Goal: Download file/media

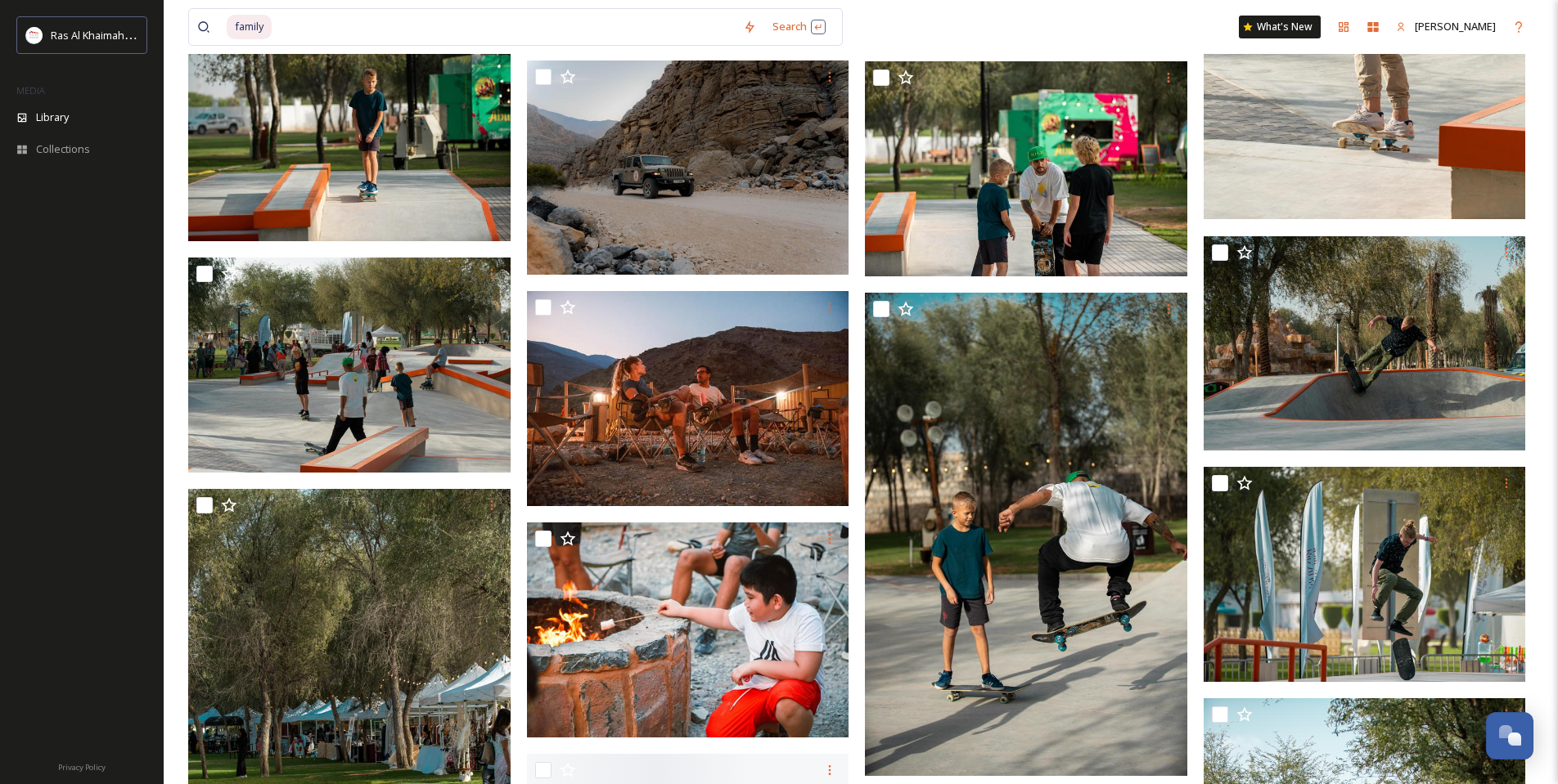
scroll to position [19053, 0]
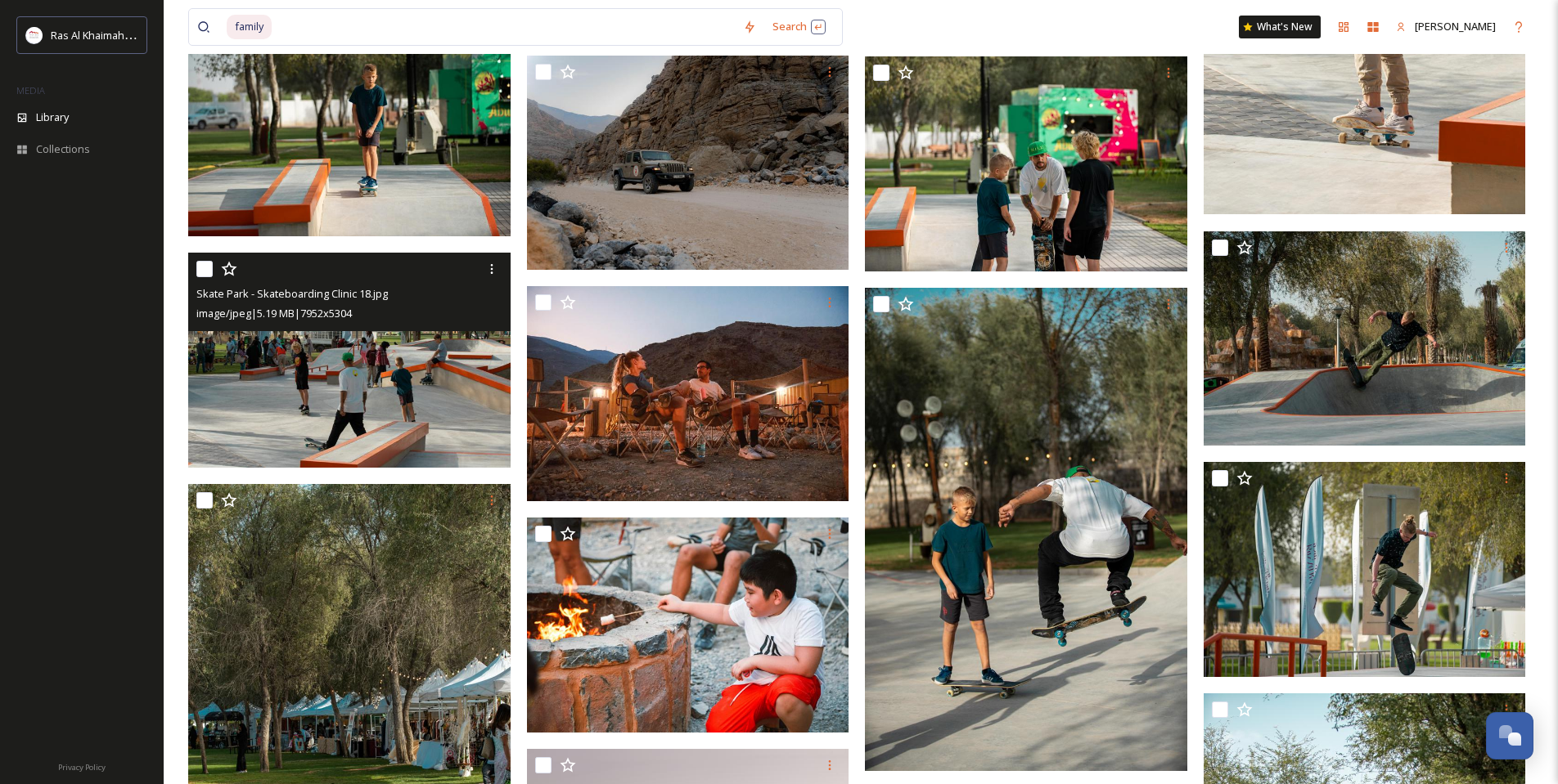
click at [447, 369] on img at bounding box center [348, 360] width 322 height 215
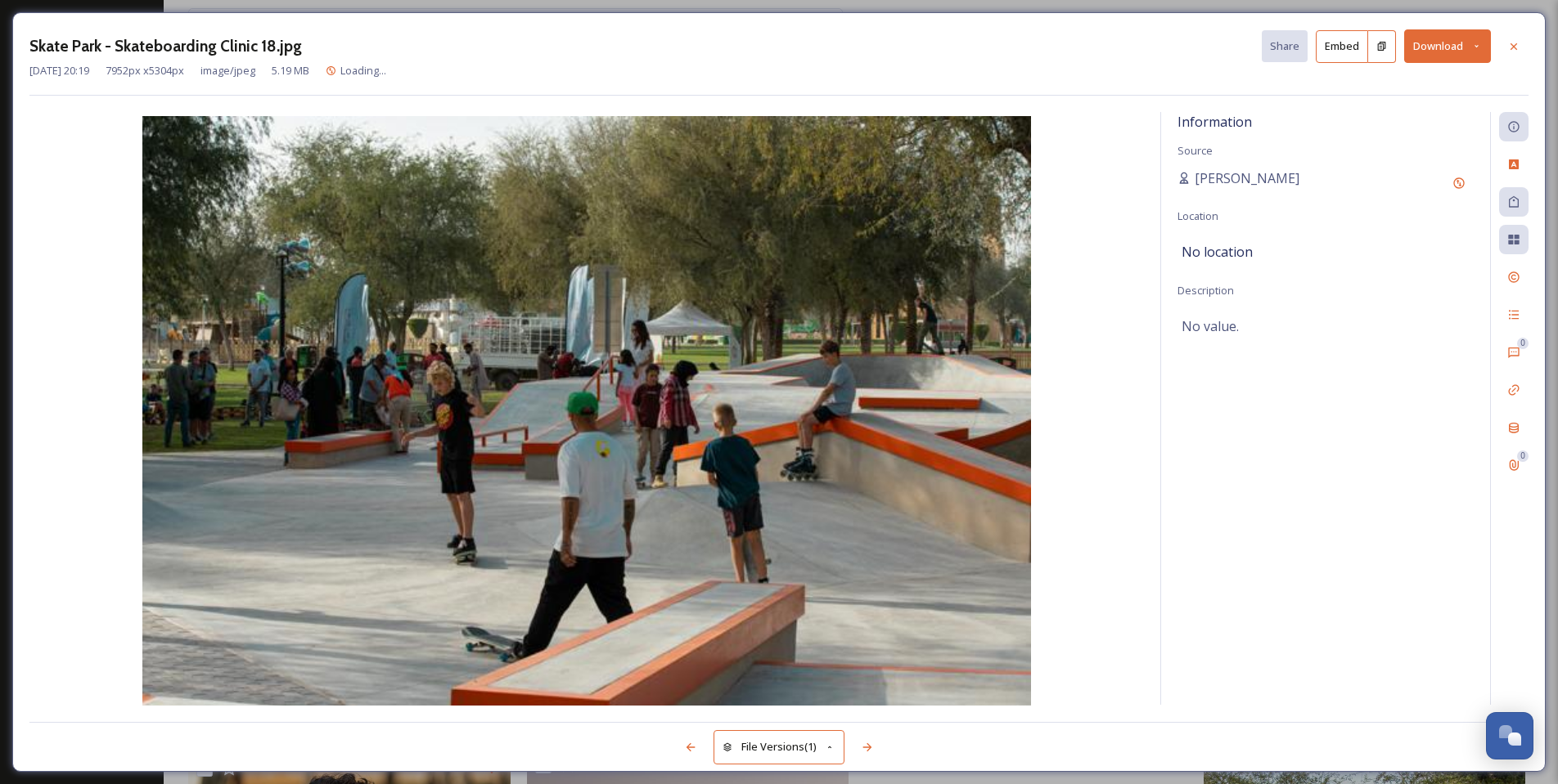
click at [1444, 51] on button "Download" at bounding box center [1446, 46] width 86 height 33
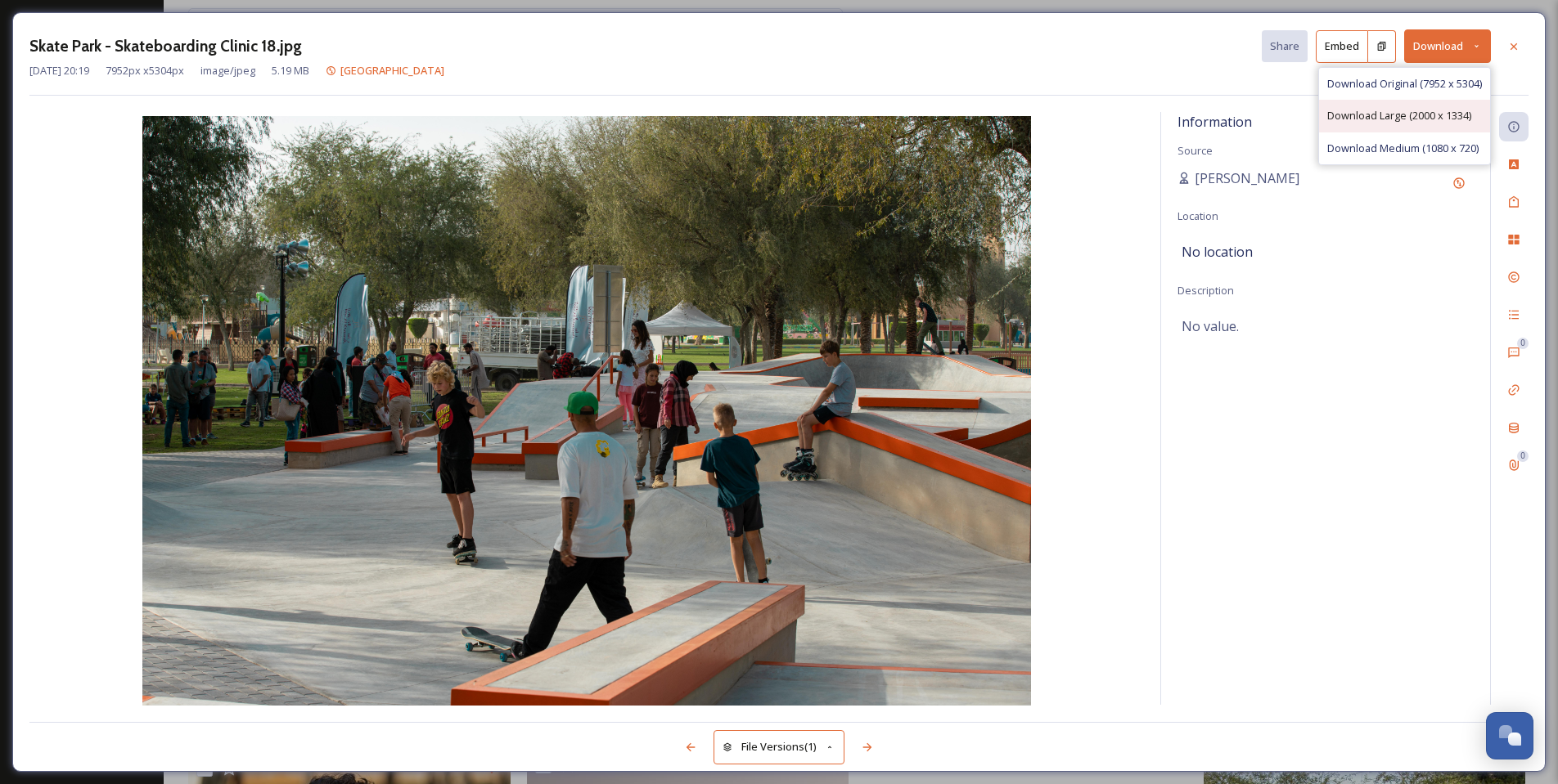
click at [1431, 112] on span "Download Large (2000 x 1334)" at bounding box center [1398, 116] width 144 height 16
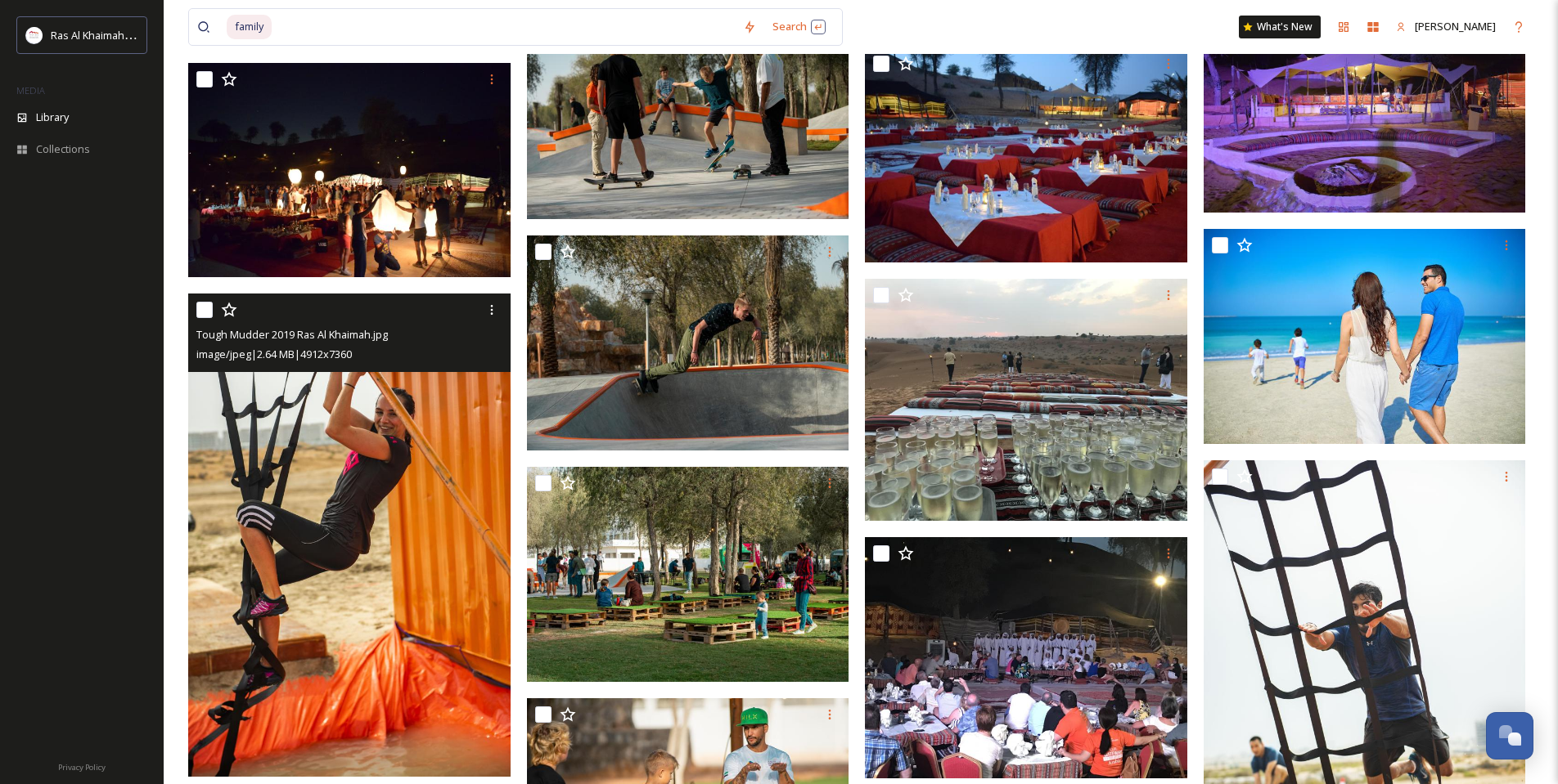
scroll to position [21445, 0]
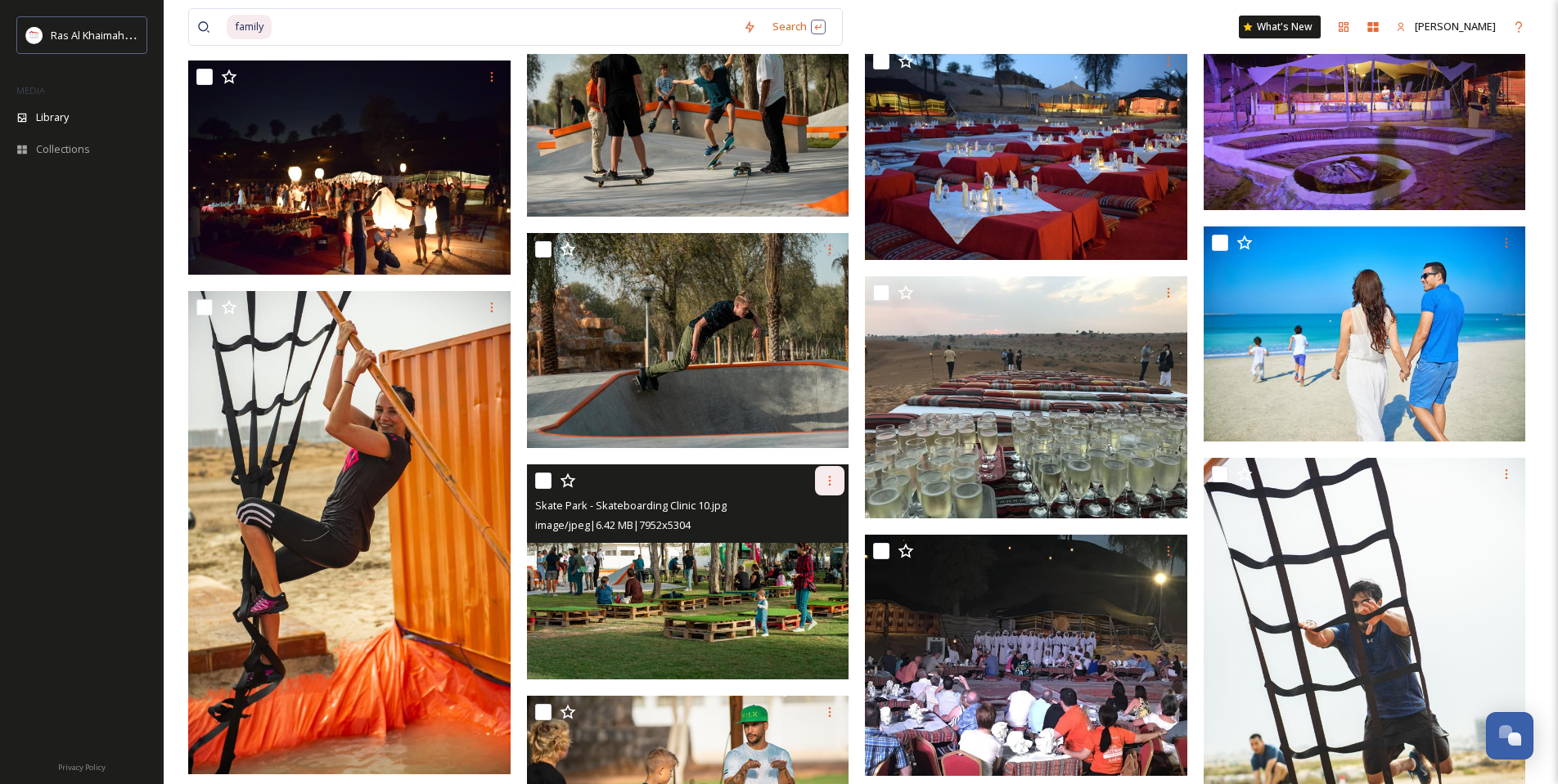
click at [838, 482] on div at bounding box center [830, 481] width 30 height 30
click at [809, 547] on span "Download" at bounding box center [810, 548] width 50 height 16
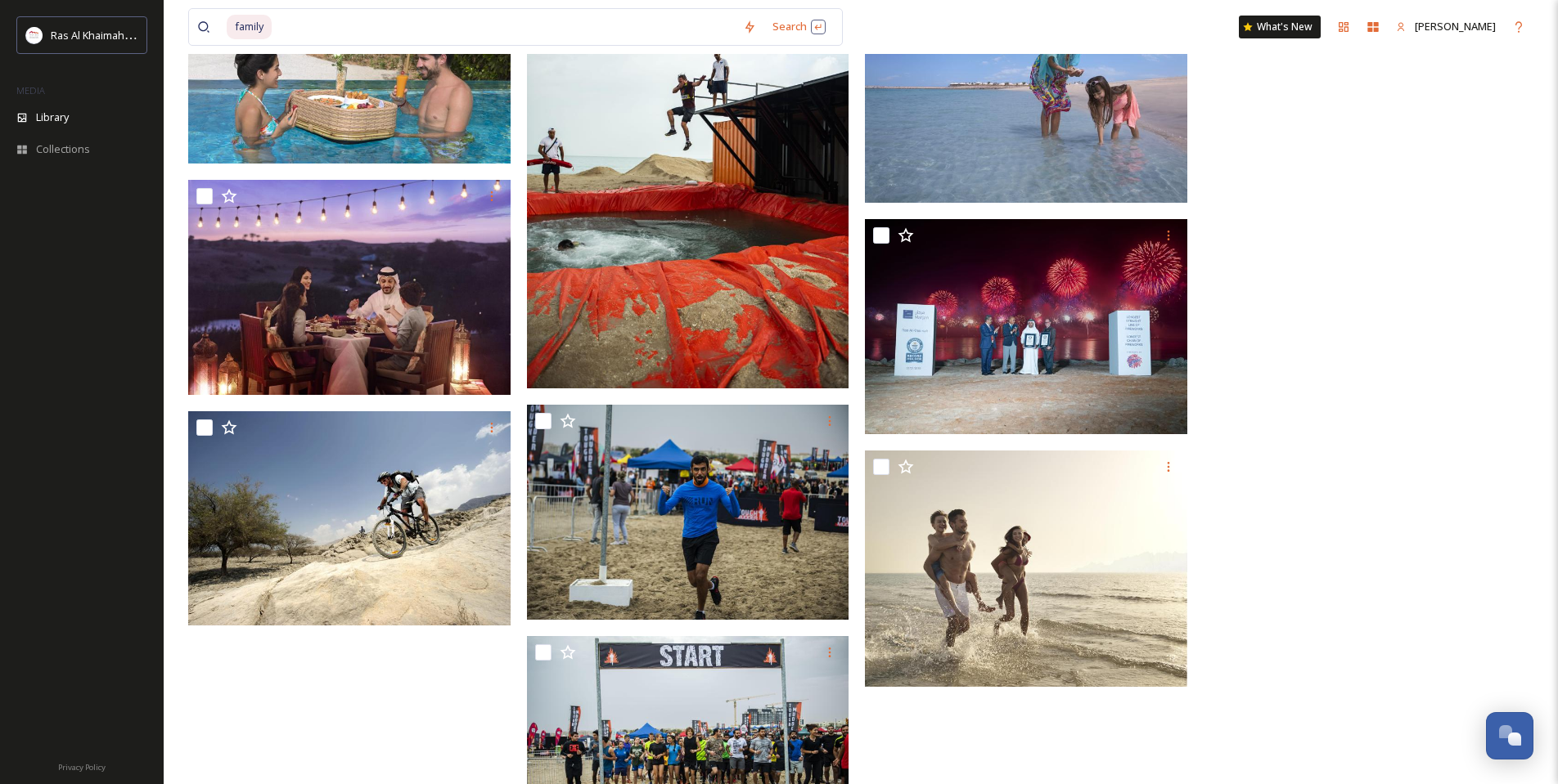
scroll to position [26099, 0]
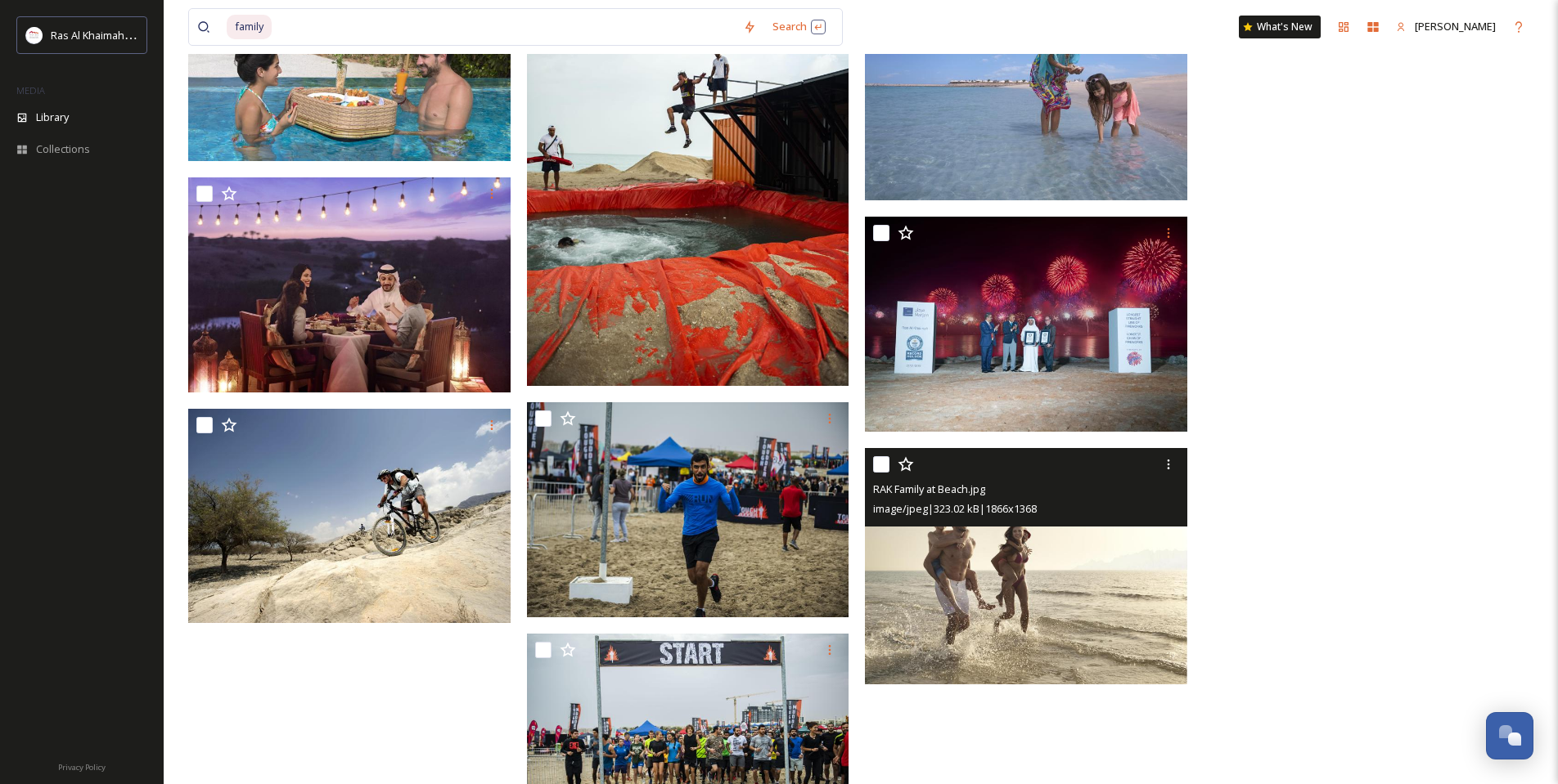
click at [1034, 571] on img at bounding box center [1025, 566] width 322 height 237
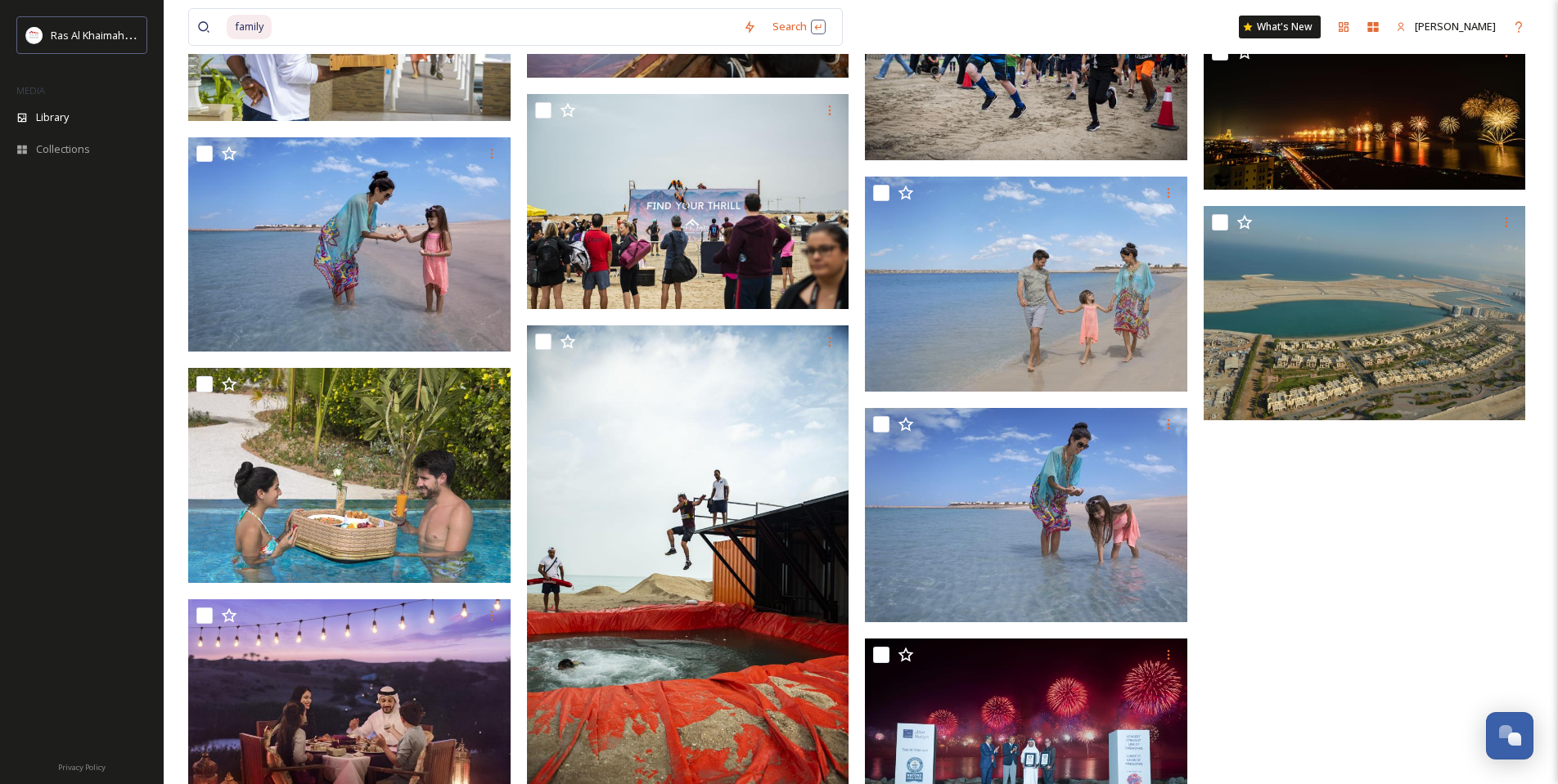
scroll to position [24995, 0]
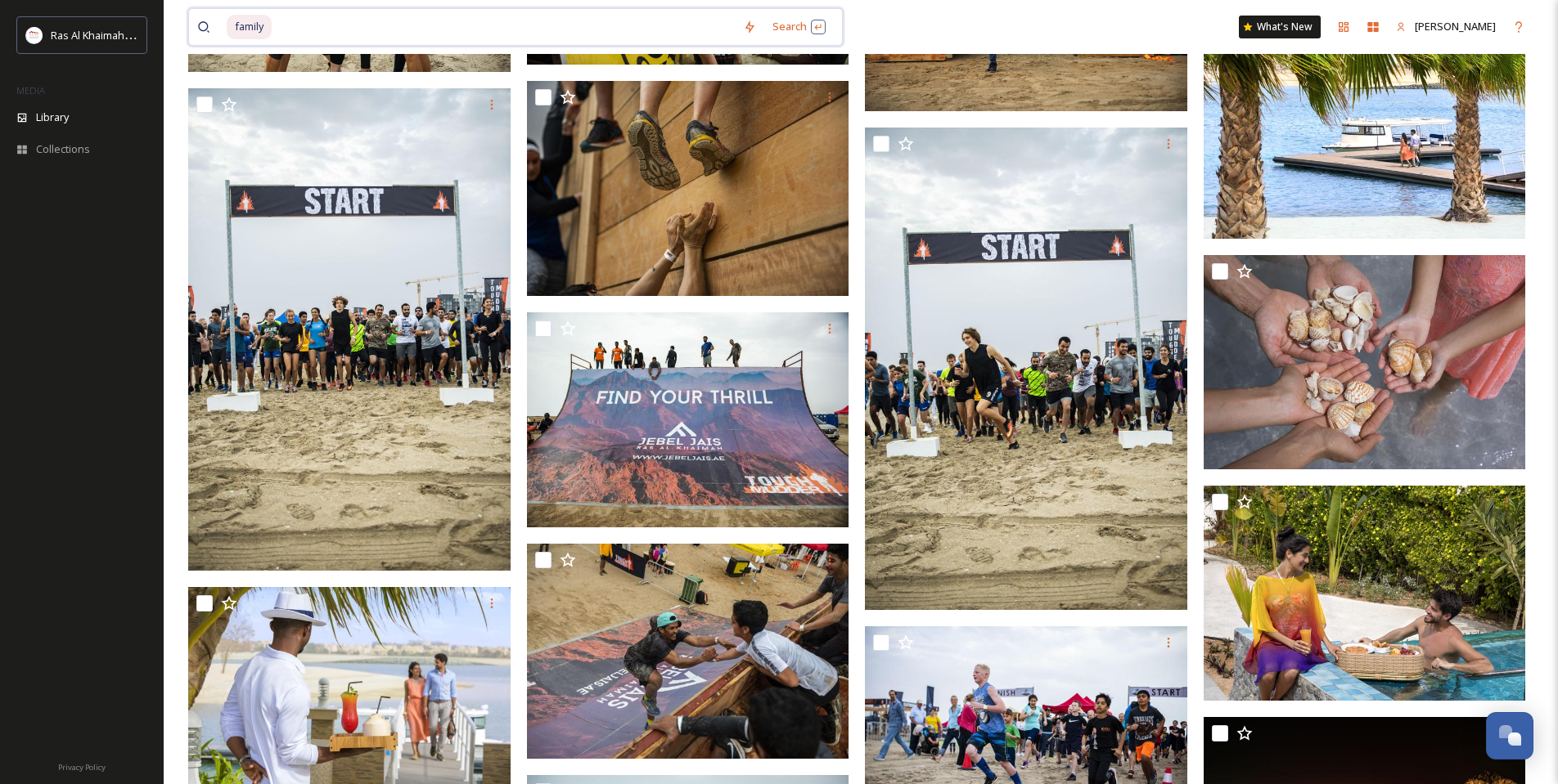
click at [307, 31] on input at bounding box center [504, 26] width 461 height 36
type input "f"
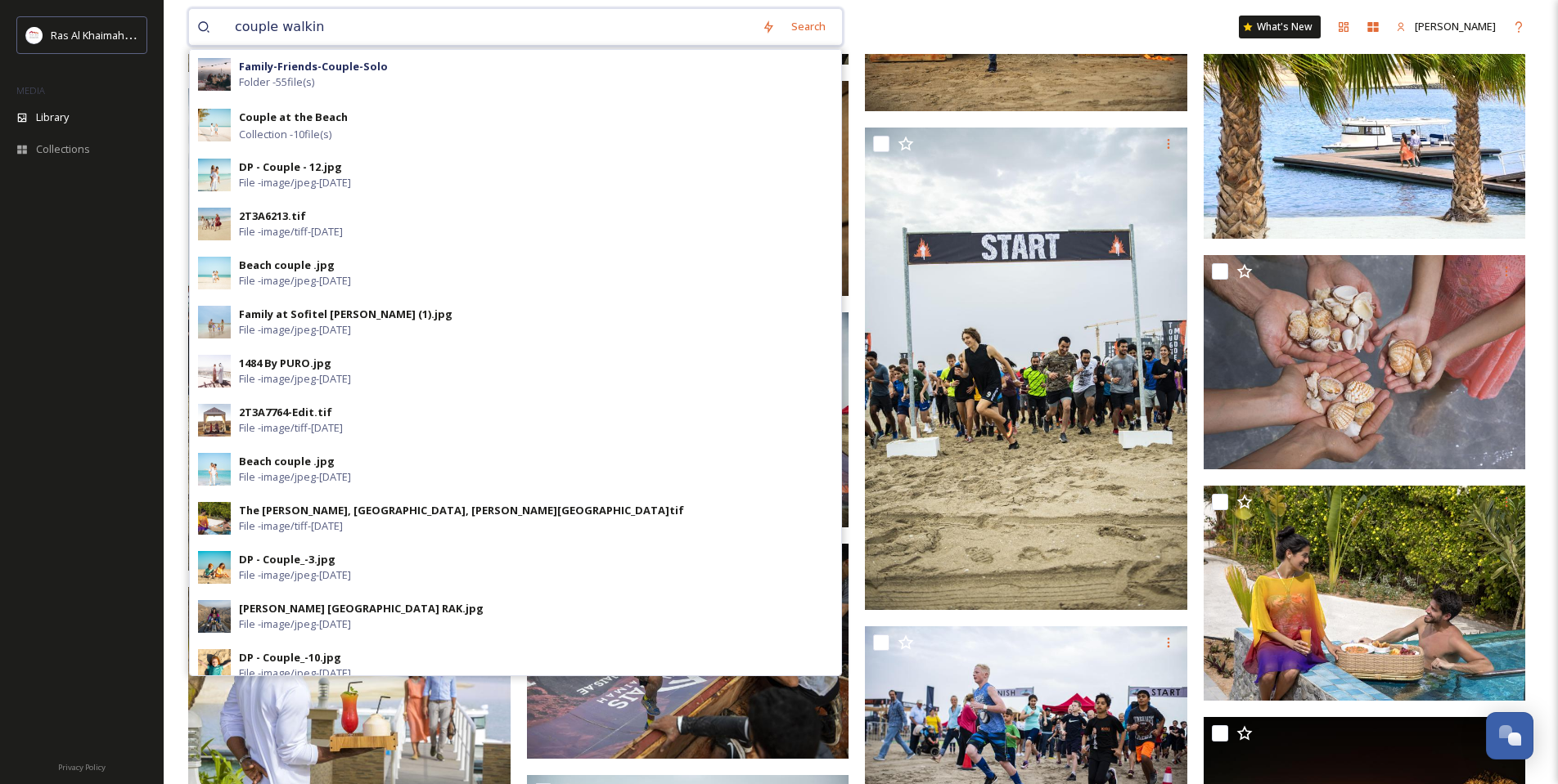
type input "couple walking"
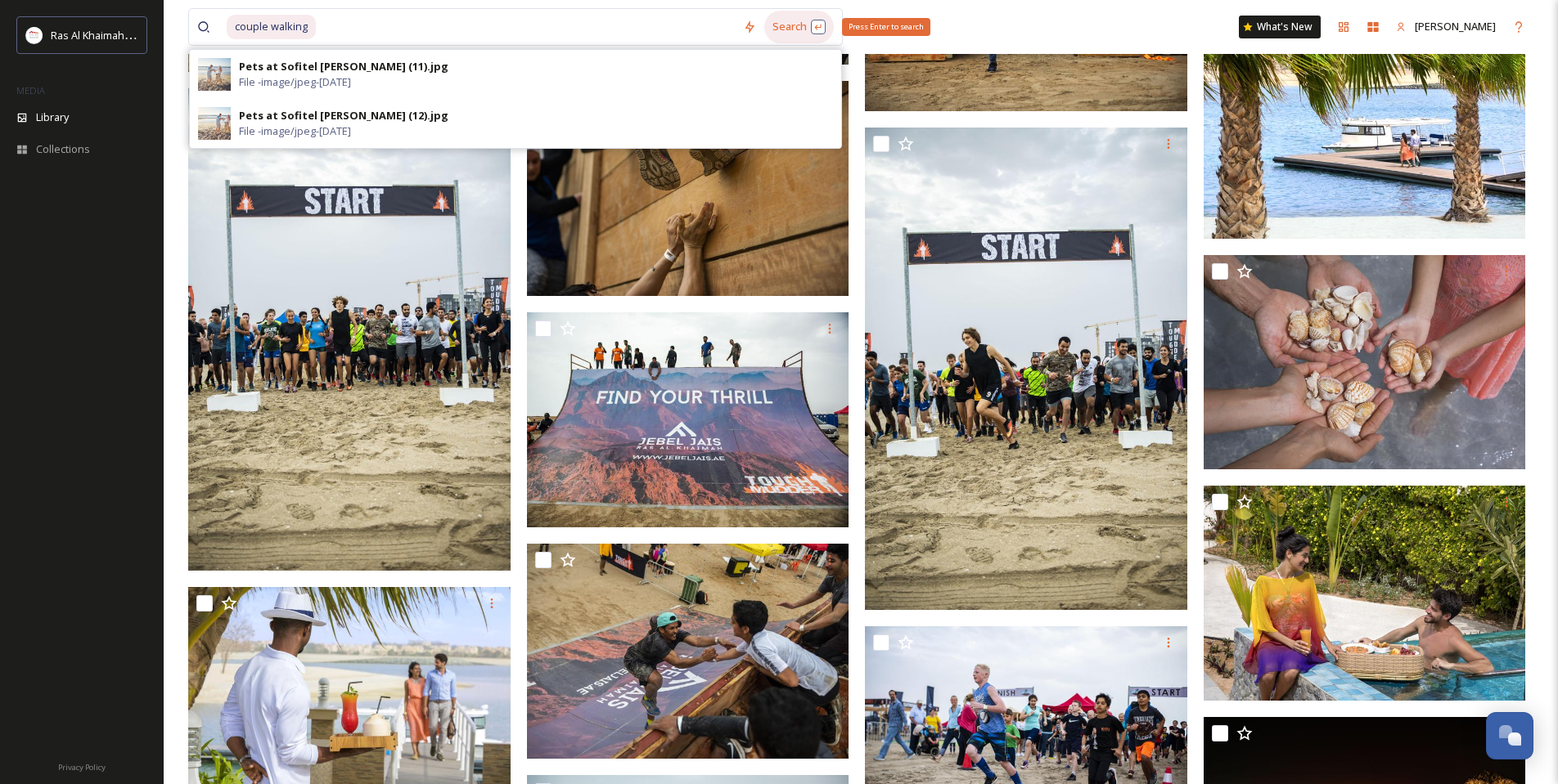
click at [794, 30] on div "Search Press Enter to search" at bounding box center [799, 26] width 70 height 32
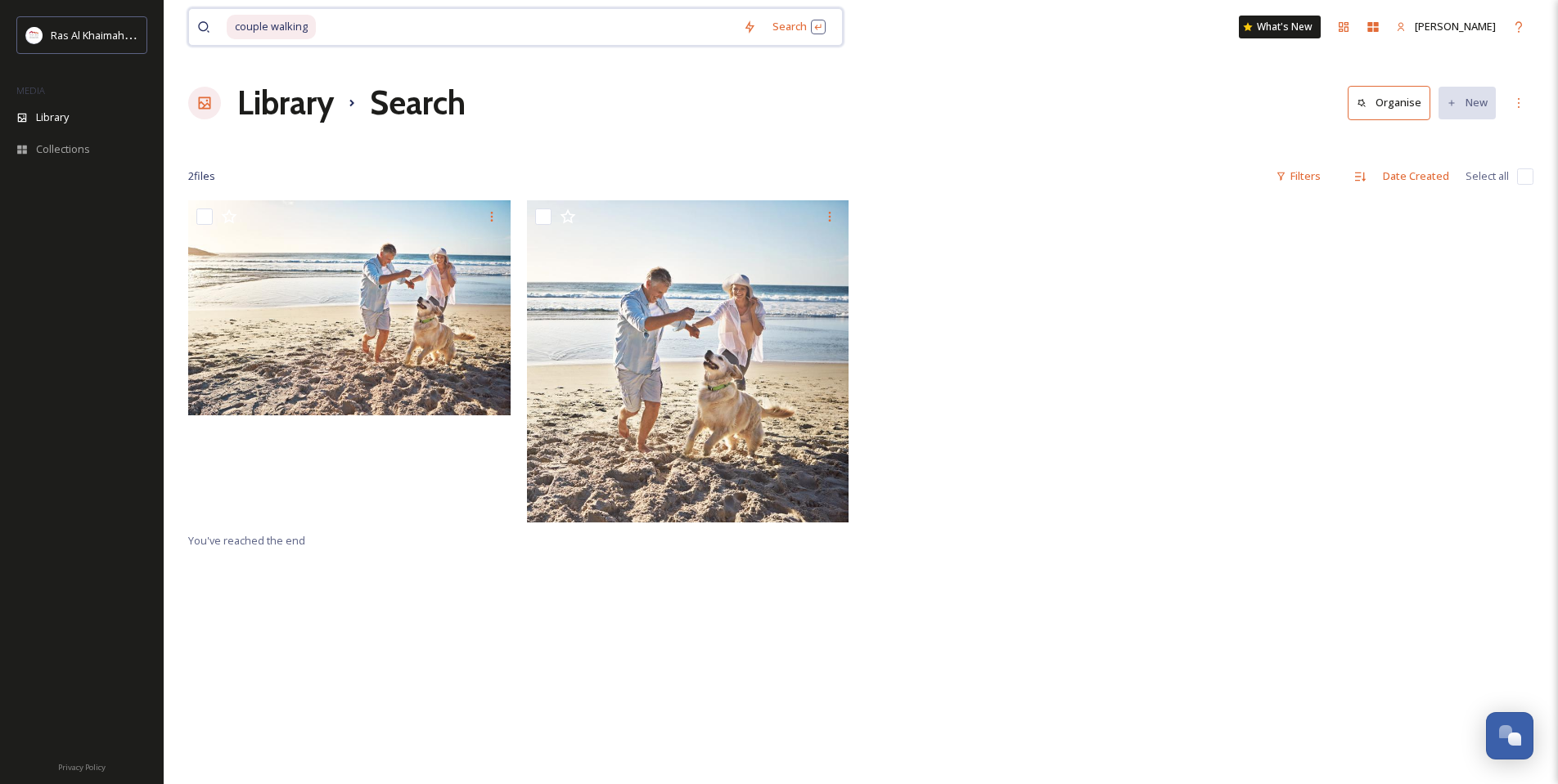
click at [355, 25] on input at bounding box center [526, 26] width 417 height 36
type input "couple"
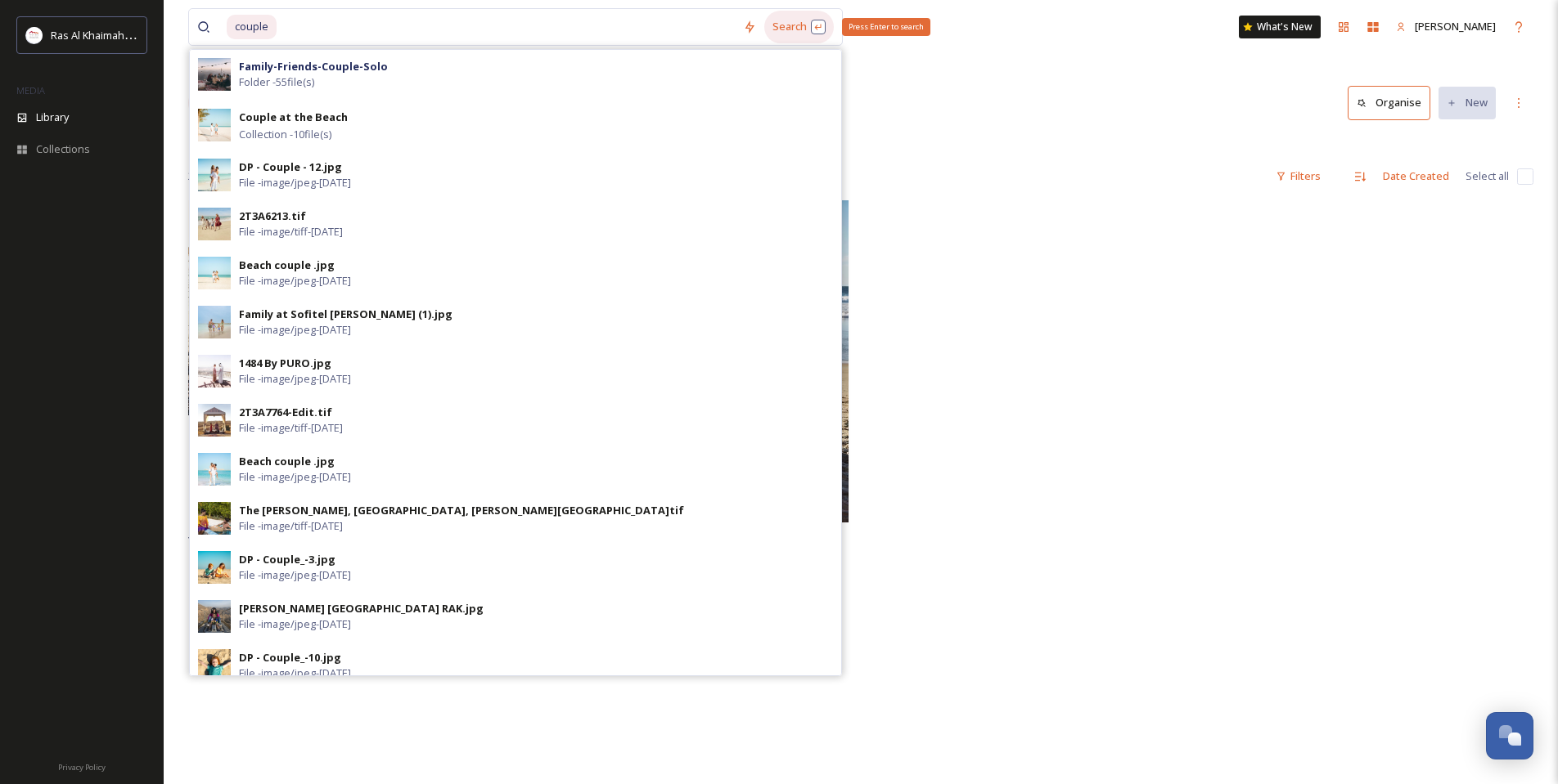
click at [791, 20] on div "Search Press Enter to search" at bounding box center [799, 26] width 70 height 32
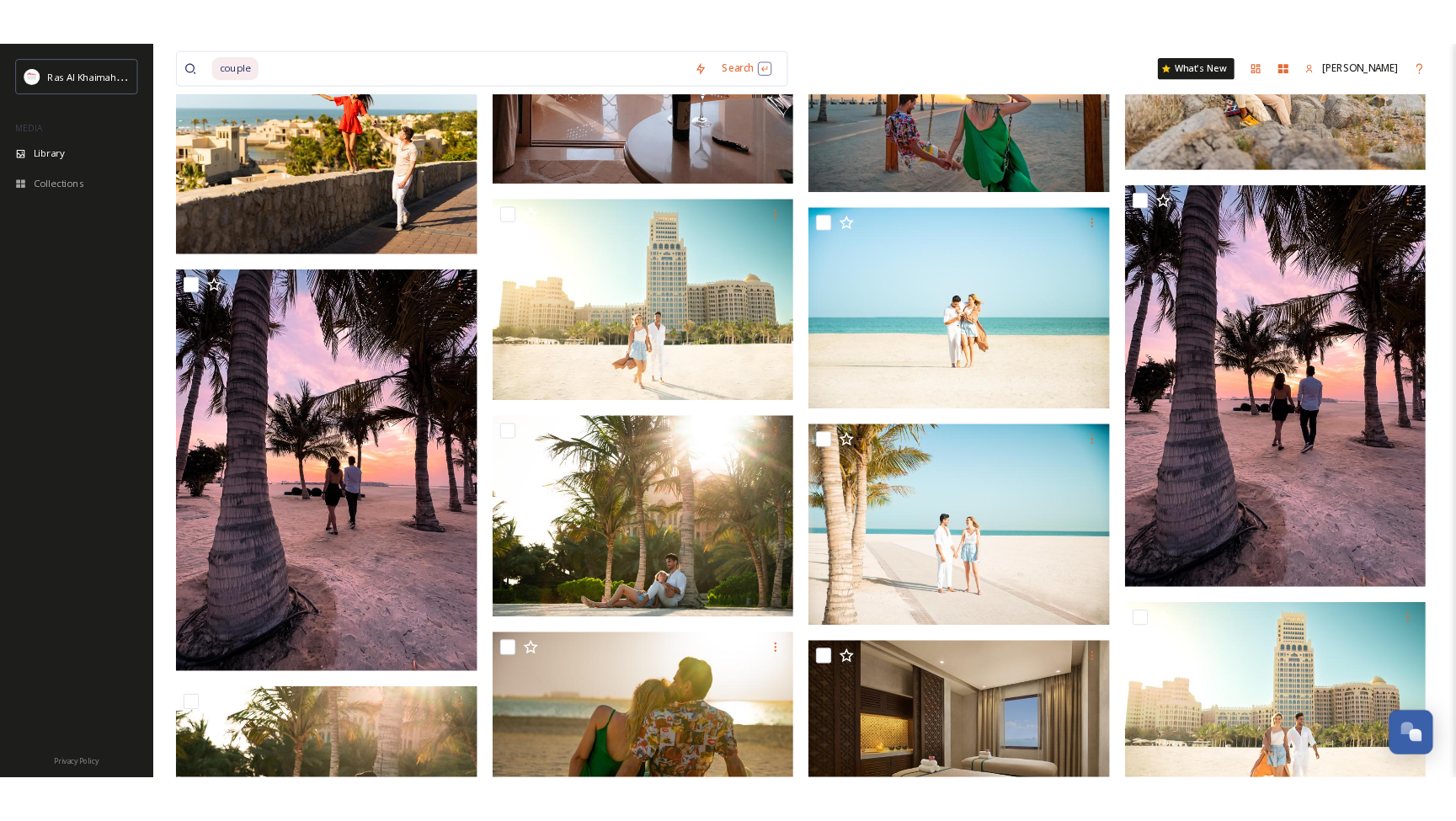
scroll to position [7108, 0]
